Goal: Task Accomplishment & Management: Manage account settings

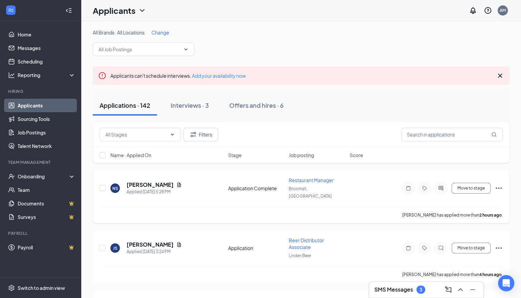
click at [330, 178] on span "Restaurant Manager" at bounding box center [311, 180] width 45 height 6
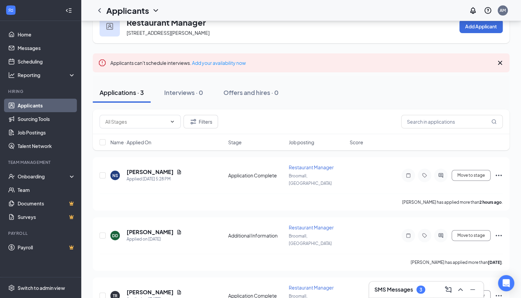
scroll to position [34, 0]
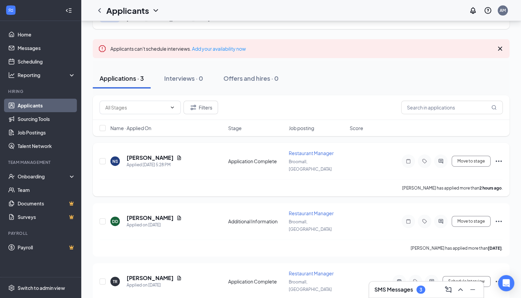
click at [325, 150] on span "Restaurant Manager" at bounding box center [311, 153] width 45 height 6
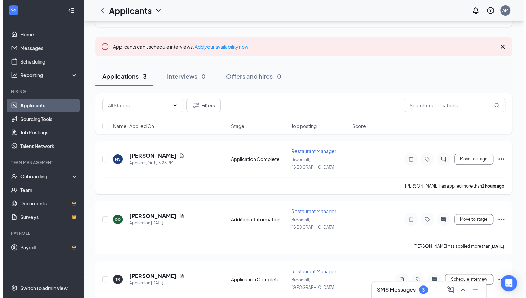
scroll to position [37, 0]
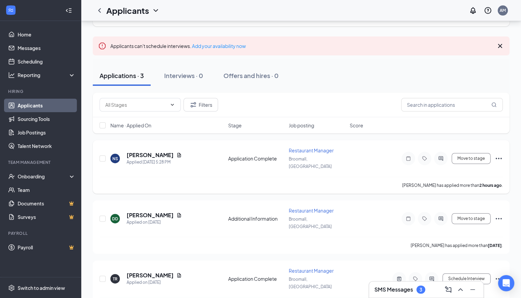
drag, startPoint x: 154, startPoint y: 147, endPoint x: 153, endPoint y: 153, distance: 5.6
click at [153, 153] on div "NS [PERSON_NAME] Applied [DATE] 5:28 PM Application Complete Restaurant Manager…" at bounding box center [300, 162] width 403 height 30
click at [152, 153] on h5 "[PERSON_NAME]" at bounding box center [150, 155] width 47 height 7
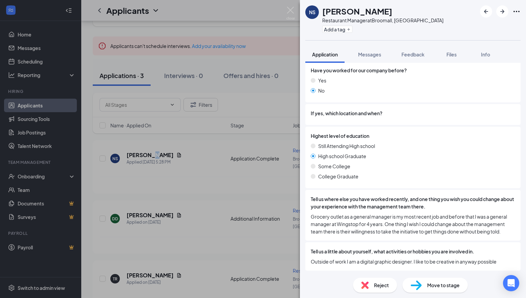
scroll to position [403, 0]
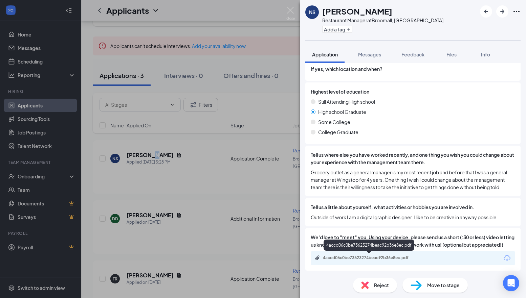
click at [371, 258] on div "4accd06c0be73623274beac92b36e8ec.pdf" at bounding box center [370, 257] width 95 height 5
click at [266, 100] on div "NS [PERSON_NAME] Restaurant Manager at [GEOGRAPHIC_DATA], [GEOGRAPHIC_DATA] Add…" at bounding box center [263, 149] width 526 height 298
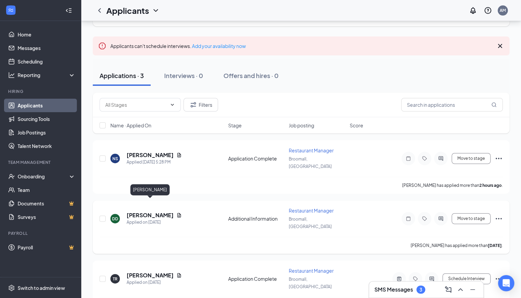
click at [164, 212] on h5 "[PERSON_NAME]" at bounding box center [150, 215] width 47 height 7
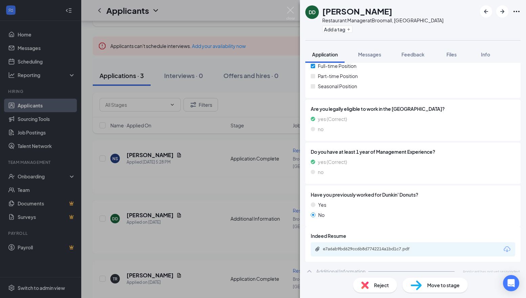
scroll to position [121, 0]
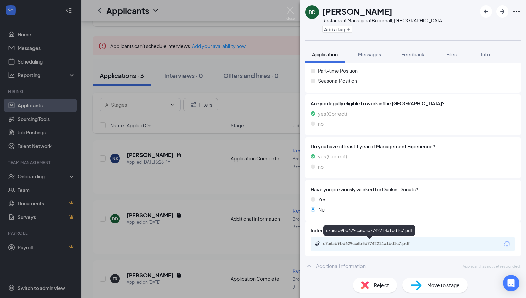
click at [385, 244] on div "e7a6ab9bd629cc6b8d7742214a1bd1c7.pdf" at bounding box center [370, 243] width 95 height 5
